Goal: Register for event/course

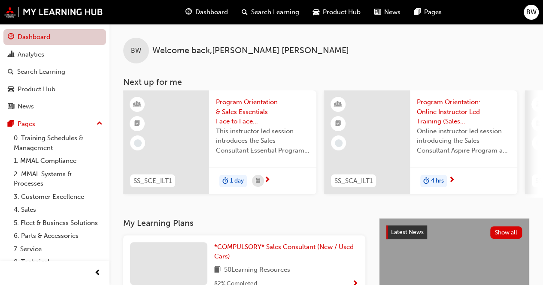
click at [33, 39] on link "Dashboard" at bounding box center [54, 37] width 103 height 16
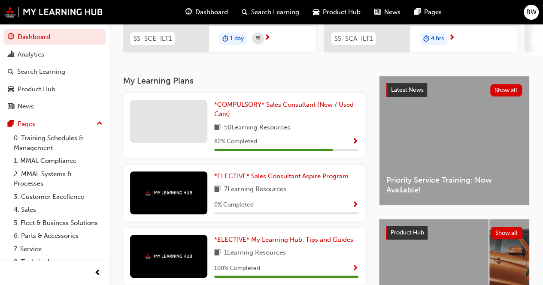
scroll to position [172, 0]
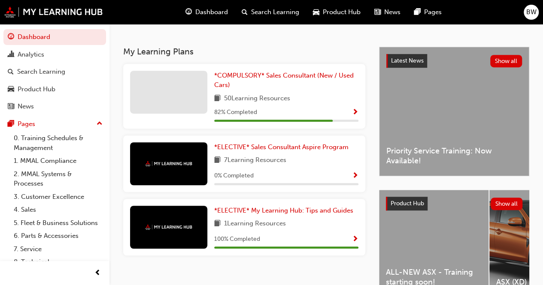
click at [3, 26] on div "Dashboard Analytics Search Learning Product Hub News Pages Pages 0. Training Sc…" at bounding box center [54, 161] width 109 height 275
click at [7, 30] on link "Dashboard" at bounding box center [54, 37] width 103 height 16
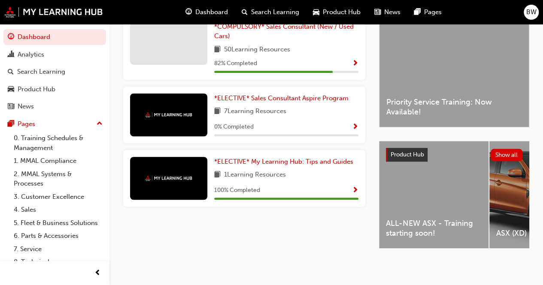
scroll to position [226, 0]
click at [456, 219] on span "ALL-NEW ASX - Training starting soon!" at bounding box center [434, 228] width 96 height 19
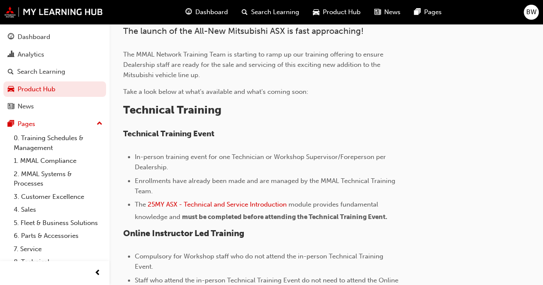
scroll to position [241, 0]
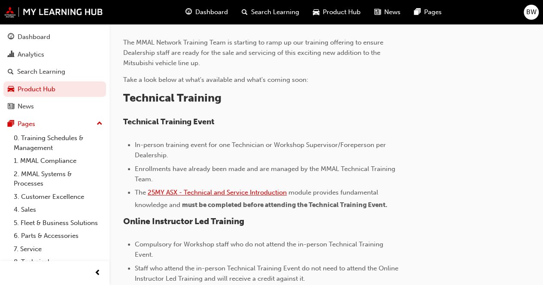
click at [224, 190] on span "25MY ASX - Technical and Service Introduction" at bounding box center [217, 193] width 139 height 8
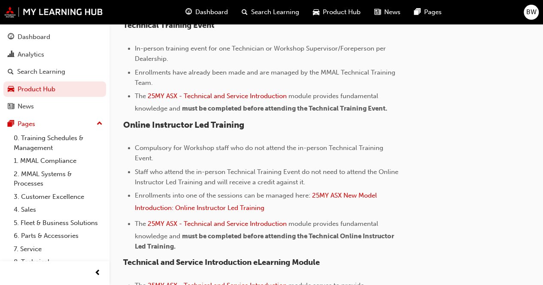
scroll to position [343, 0]
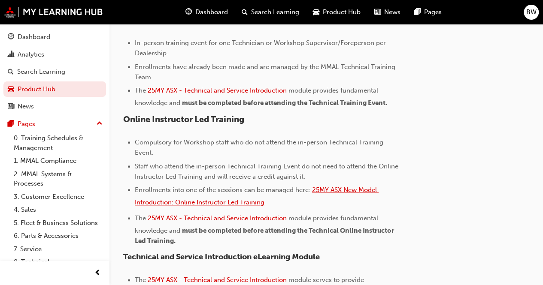
click at [343, 189] on span "25MY ASX New Model Introduction: Online Instructor Led Training" at bounding box center [257, 196] width 244 height 20
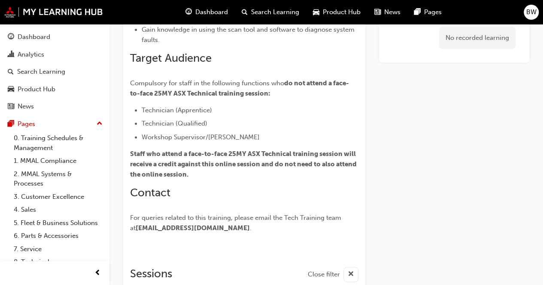
scroll to position [160, 0]
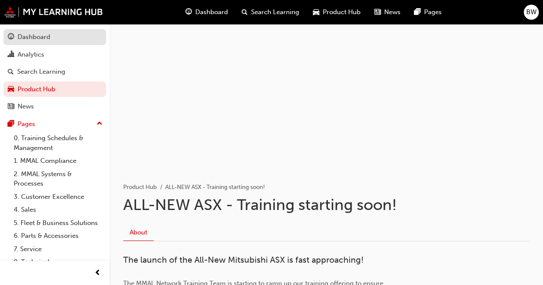
click at [55, 41] on div "Dashboard" at bounding box center [55, 37] width 94 height 11
